Goal: Task Accomplishment & Management: Manage account settings

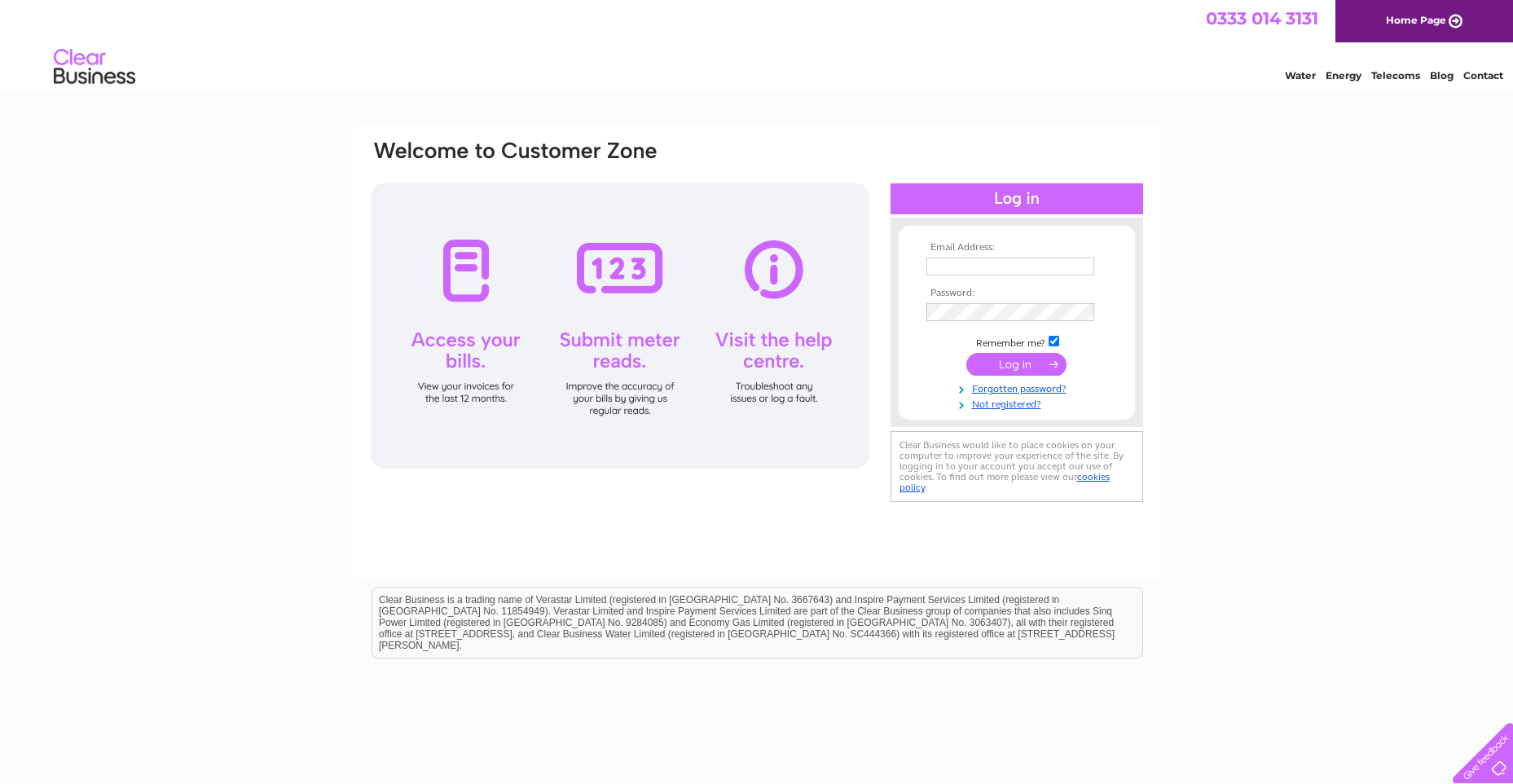
type input "kwright@westminster.gov.uk"
click at [1021, 365] on input "submit" at bounding box center [1015, 365] width 100 height 23
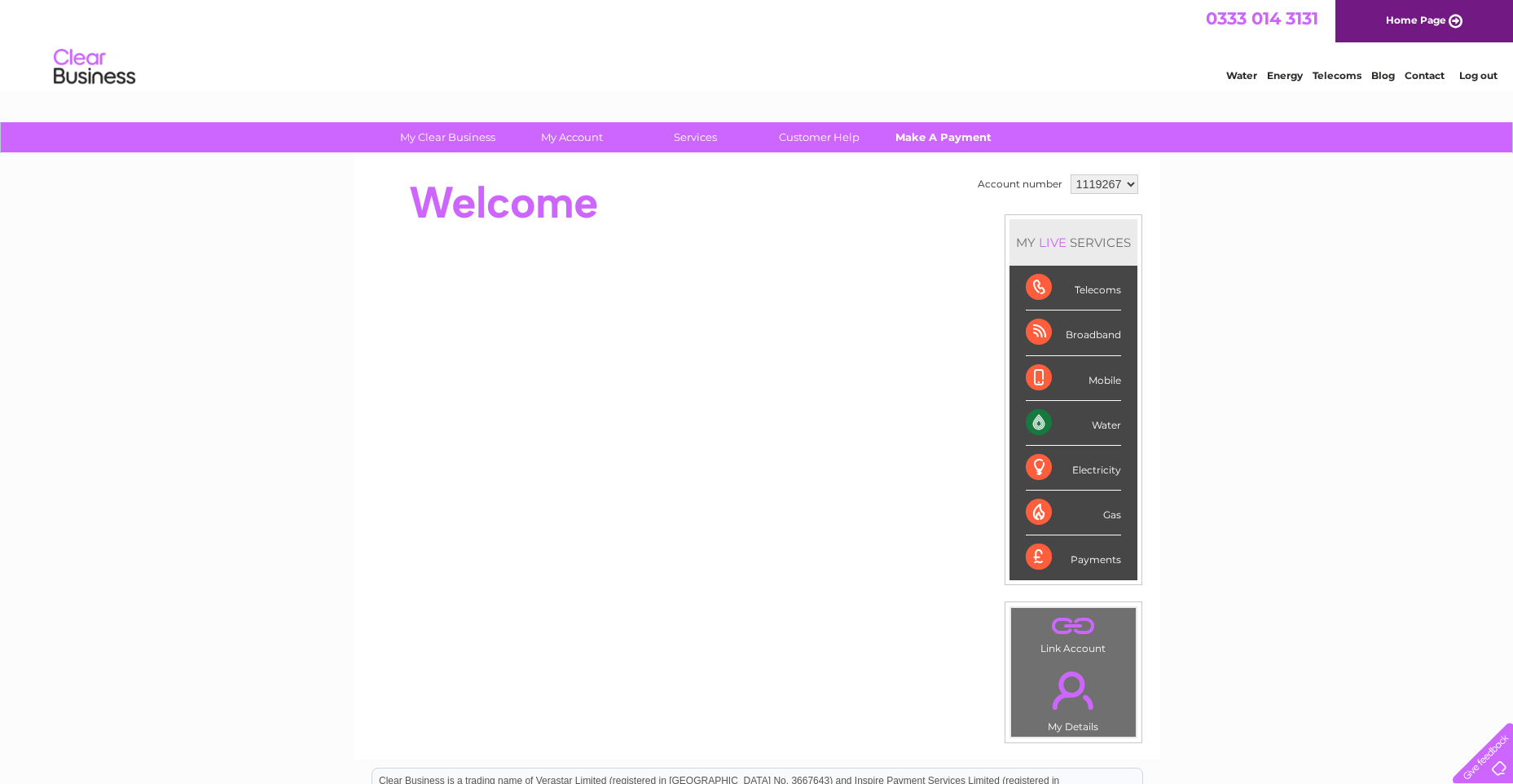
click at [940, 137] on link "Make A Payment" at bounding box center [943, 137] width 135 height 30
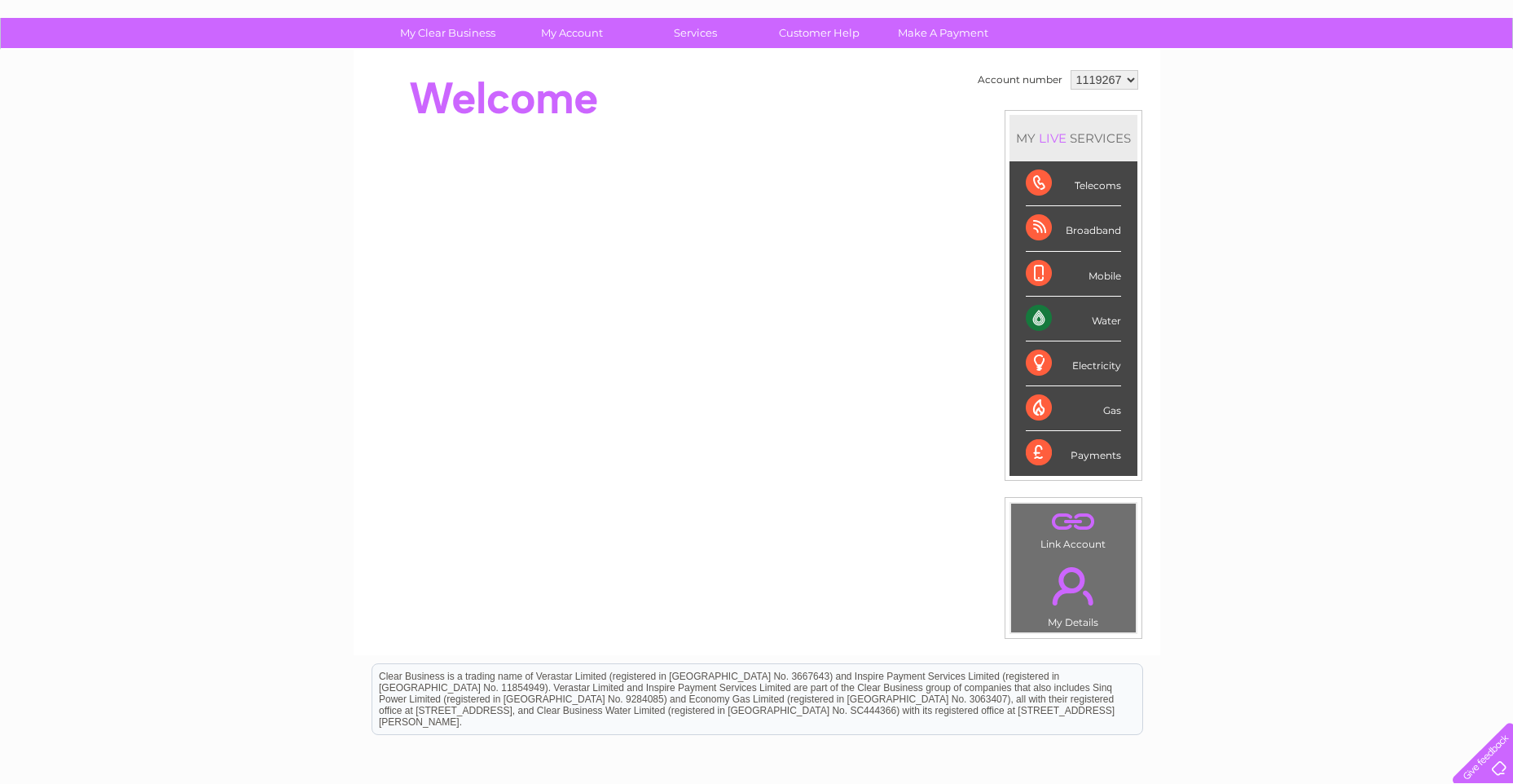
scroll to position [104, 0]
click at [1083, 454] on div "Payments" at bounding box center [1072, 454] width 95 height 44
click at [1034, 315] on div "Water" at bounding box center [1072, 319] width 95 height 45
click at [1030, 451] on div "Payments" at bounding box center [1072, 454] width 95 height 44
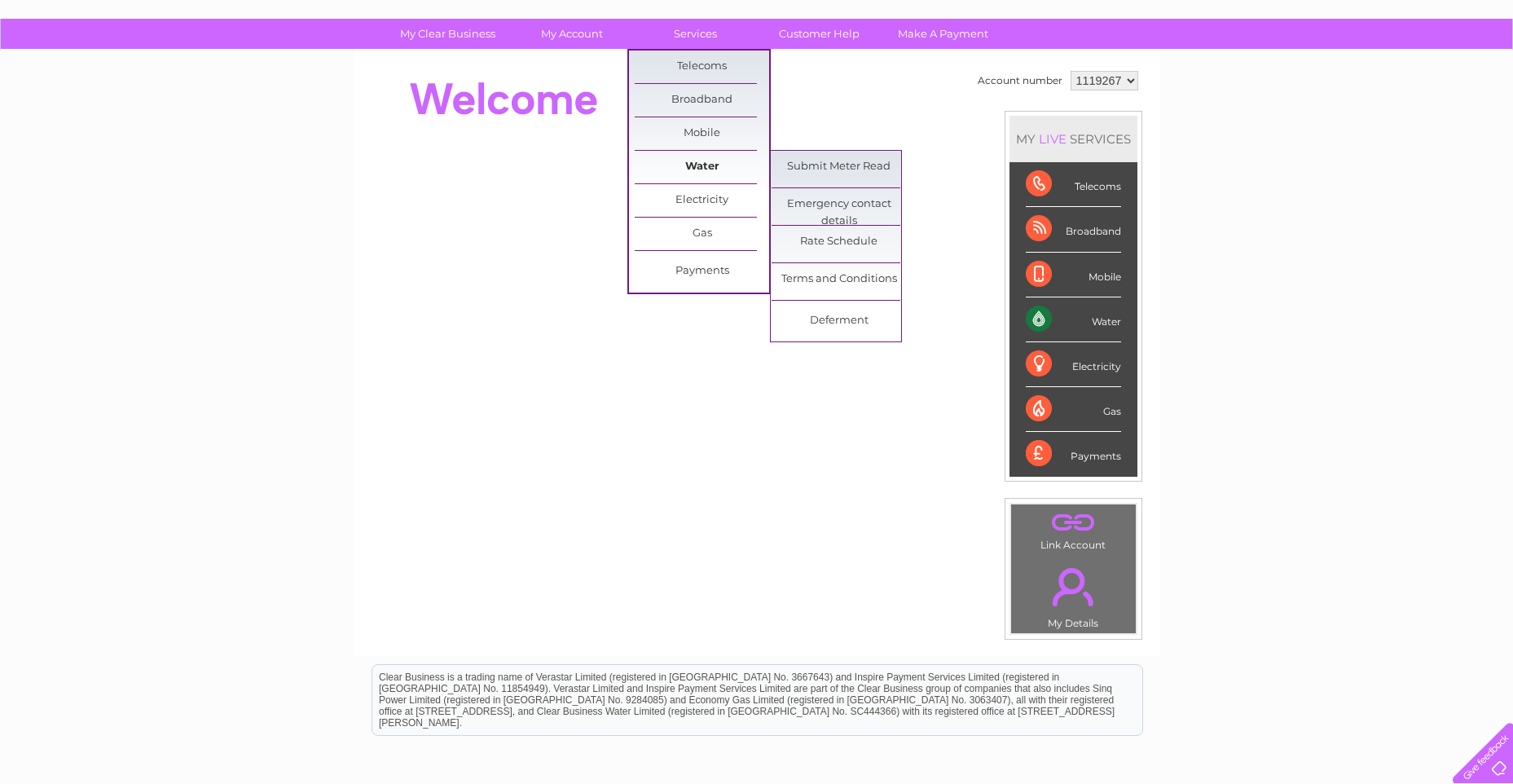
click at [700, 172] on link "Water" at bounding box center [702, 167] width 135 height 33
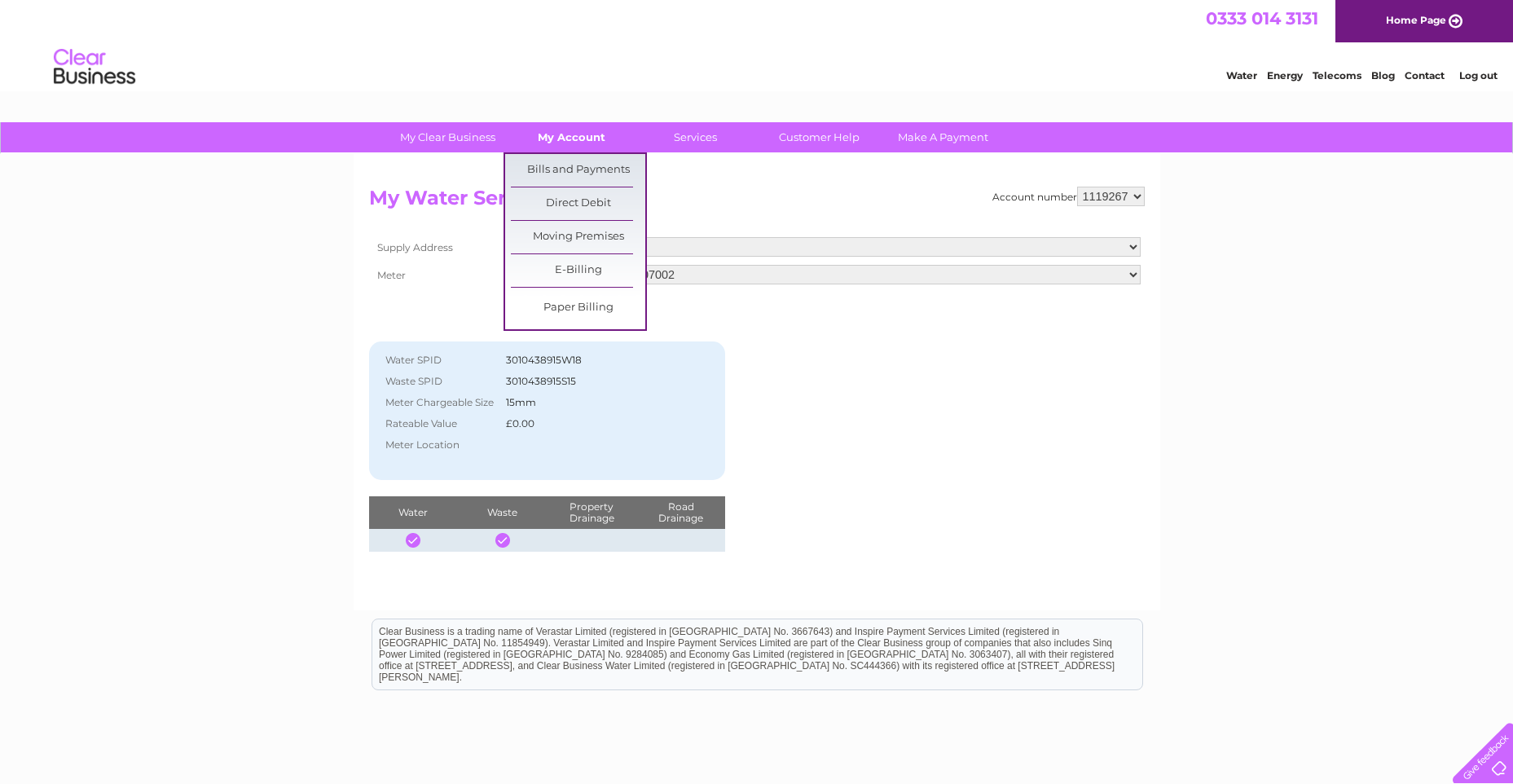
click at [582, 134] on link "My Account" at bounding box center [572, 137] width 135 height 30
click at [564, 170] on link "Bills and Payments" at bounding box center [578, 170] width 135 height 33
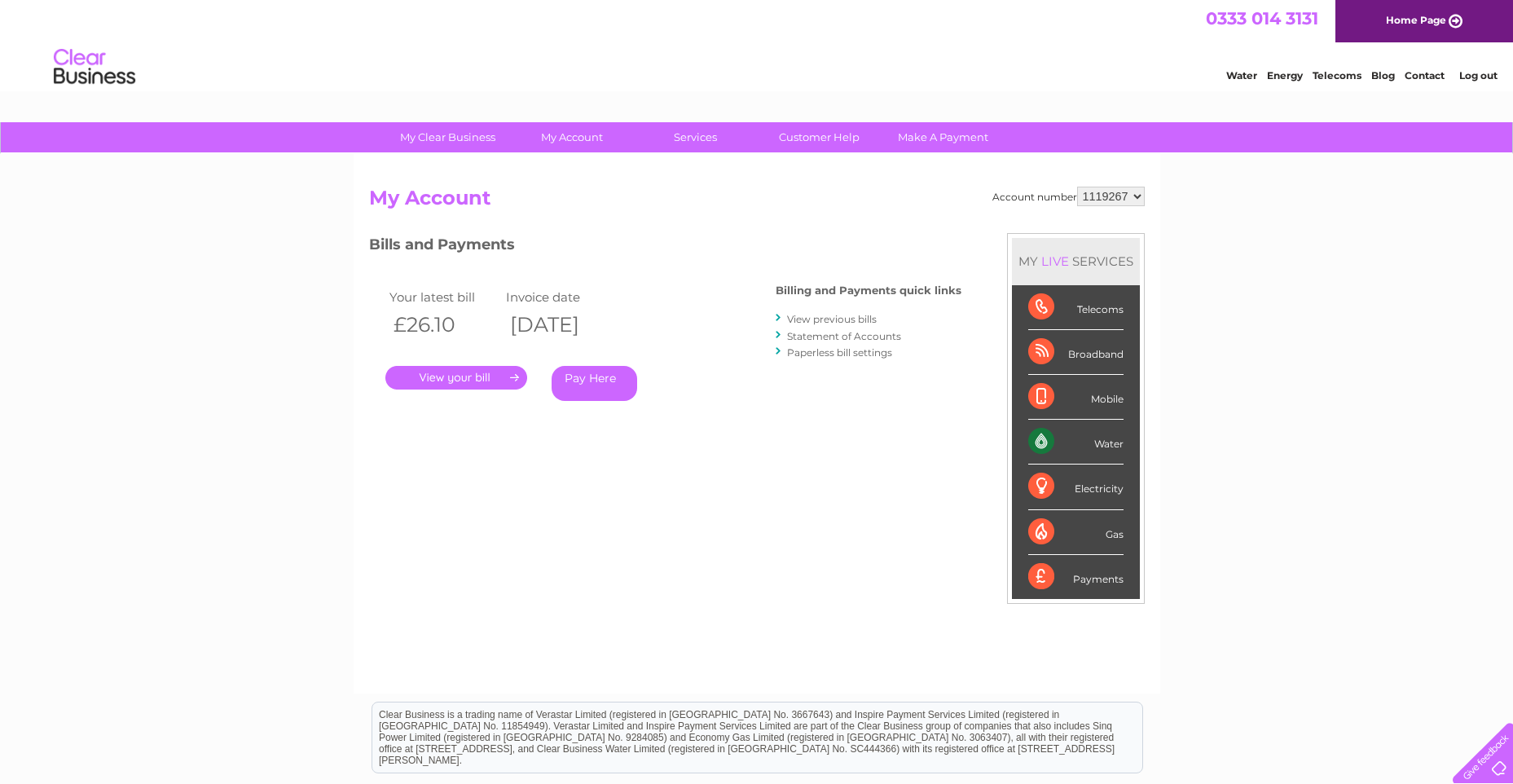
click at [455, 379] on link "." at bounding box center [456, 377] width 142 height 24
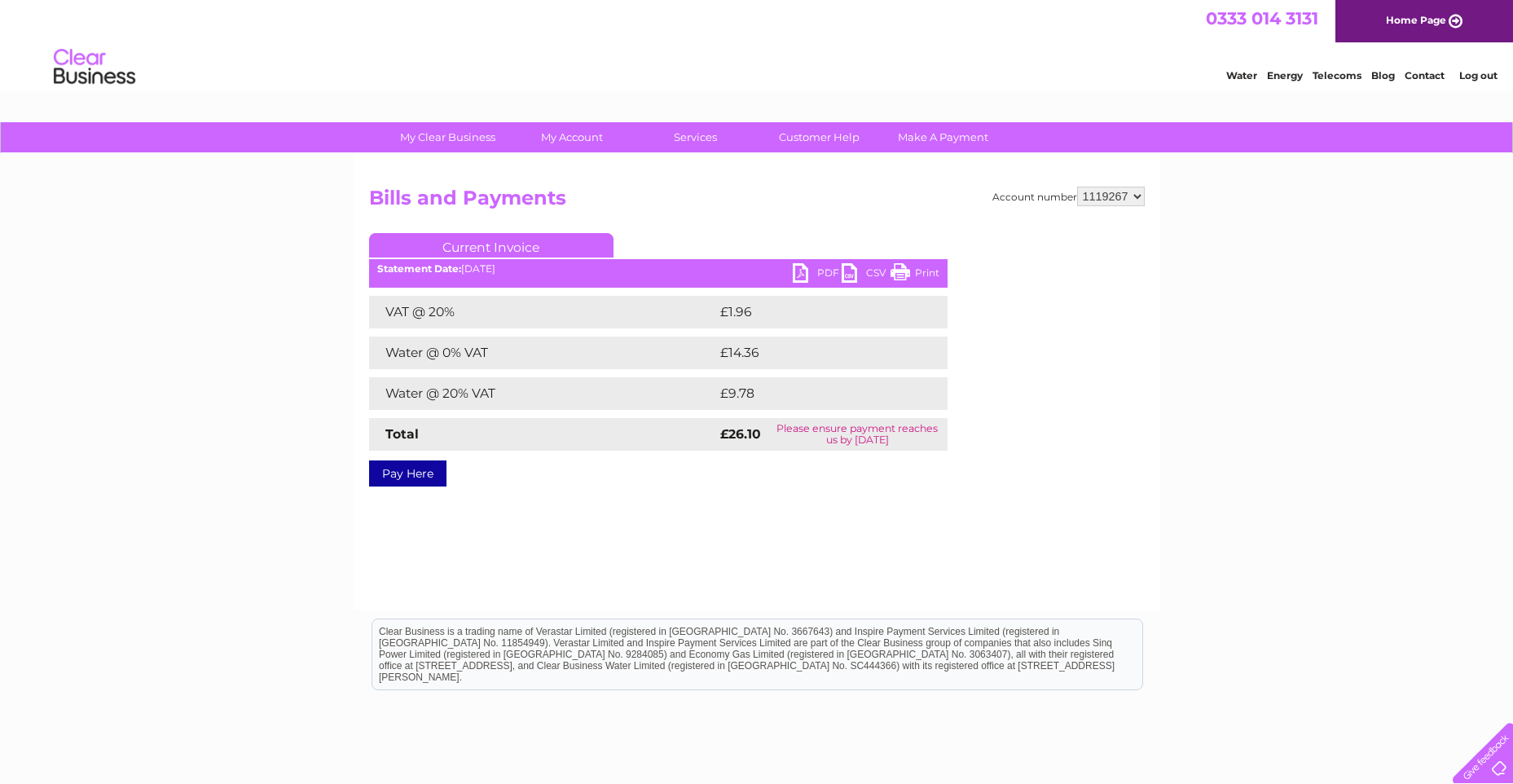
click at [823, 272] on link "PDF" at bounding box center [817, 275] width 49 height 24
